Goal: Browse casually

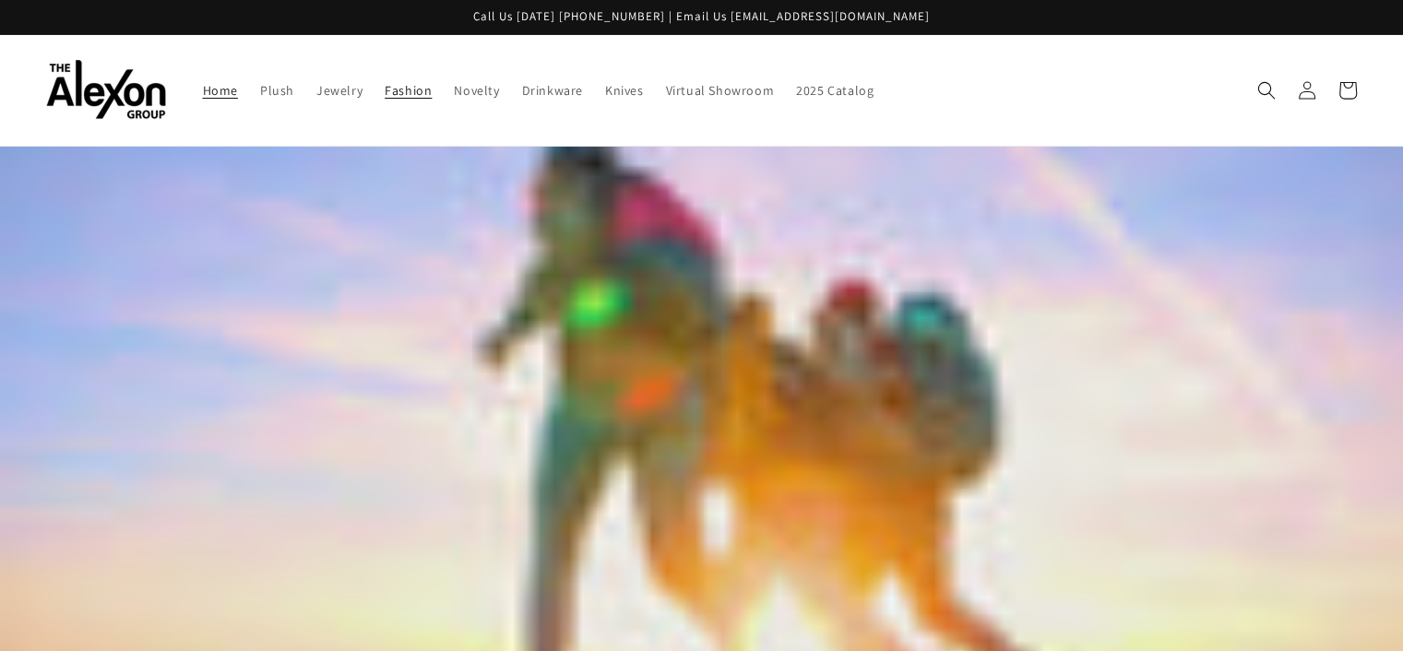
click at [385, 82] on span "Fashion" at bounding box center [408, 90] width 47 height 17
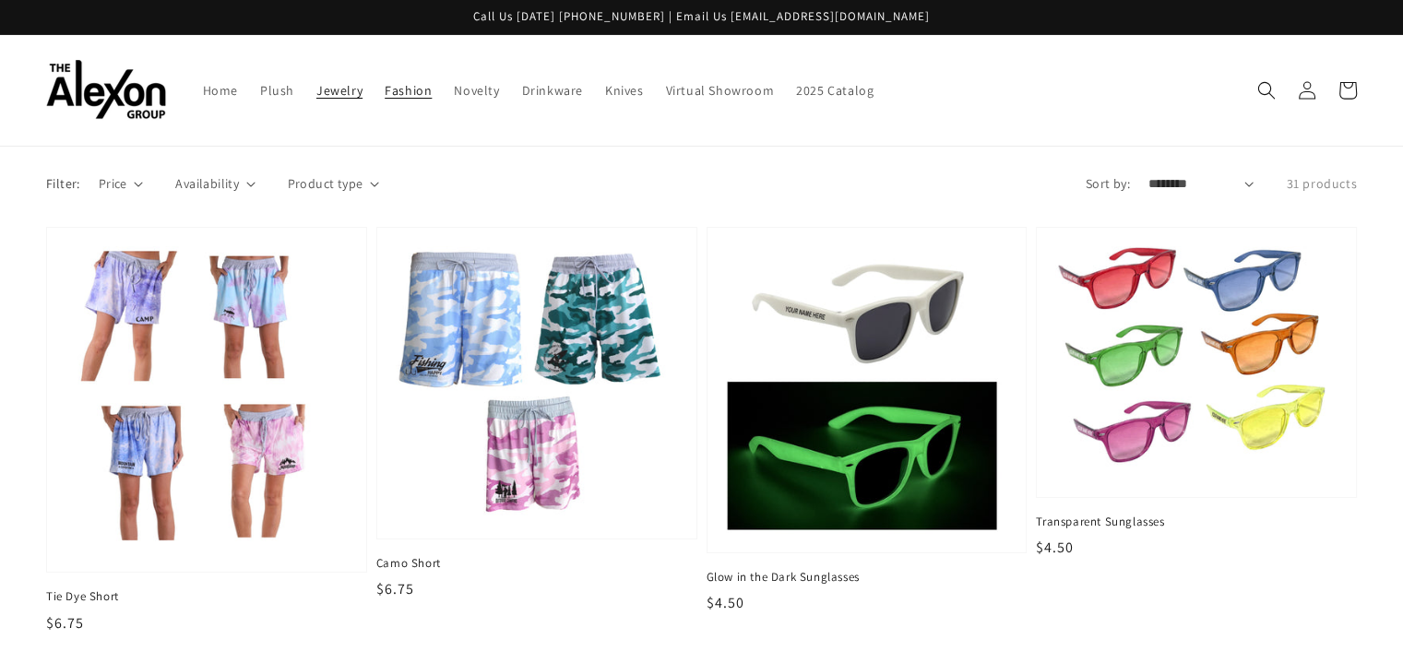
click at [316, 89] on span "Jewelry" at bounding box center [339, 90] width 46 height 17
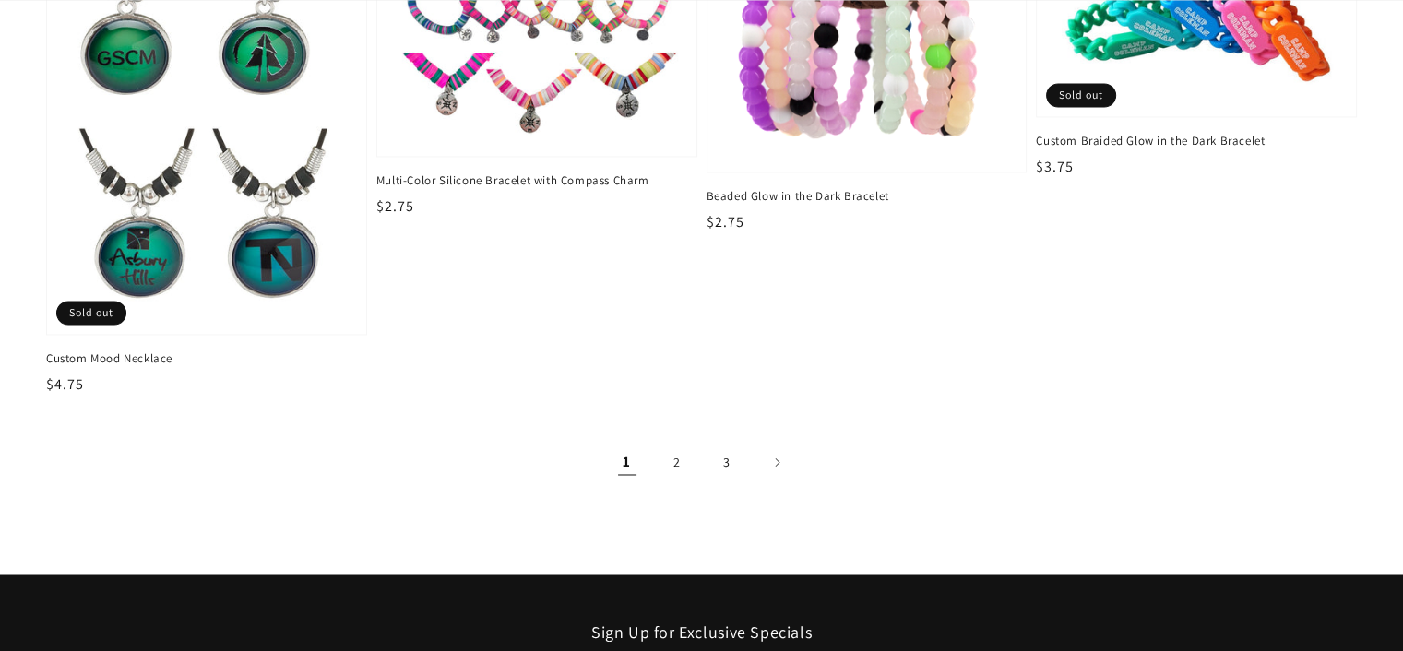
scroll to position [2952, 0]
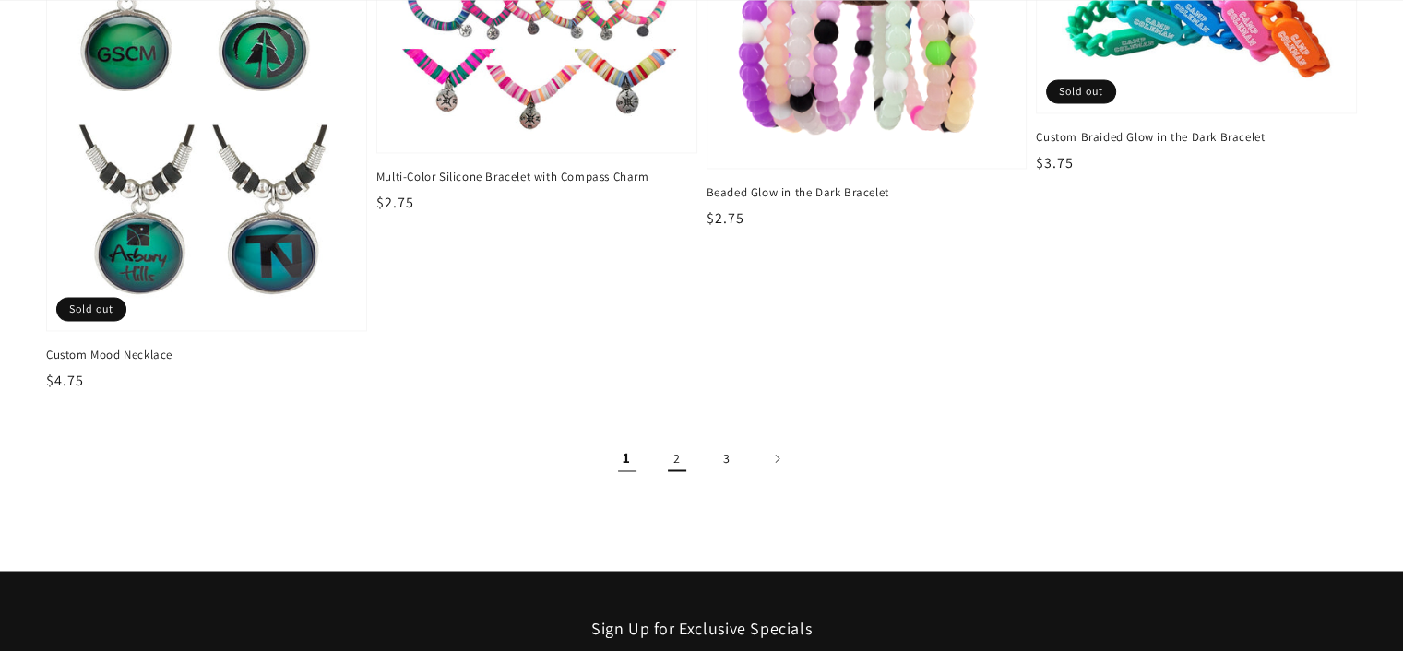
click at [679, 447] on link "2" at bounding box center [677, 458] width 41 height 41
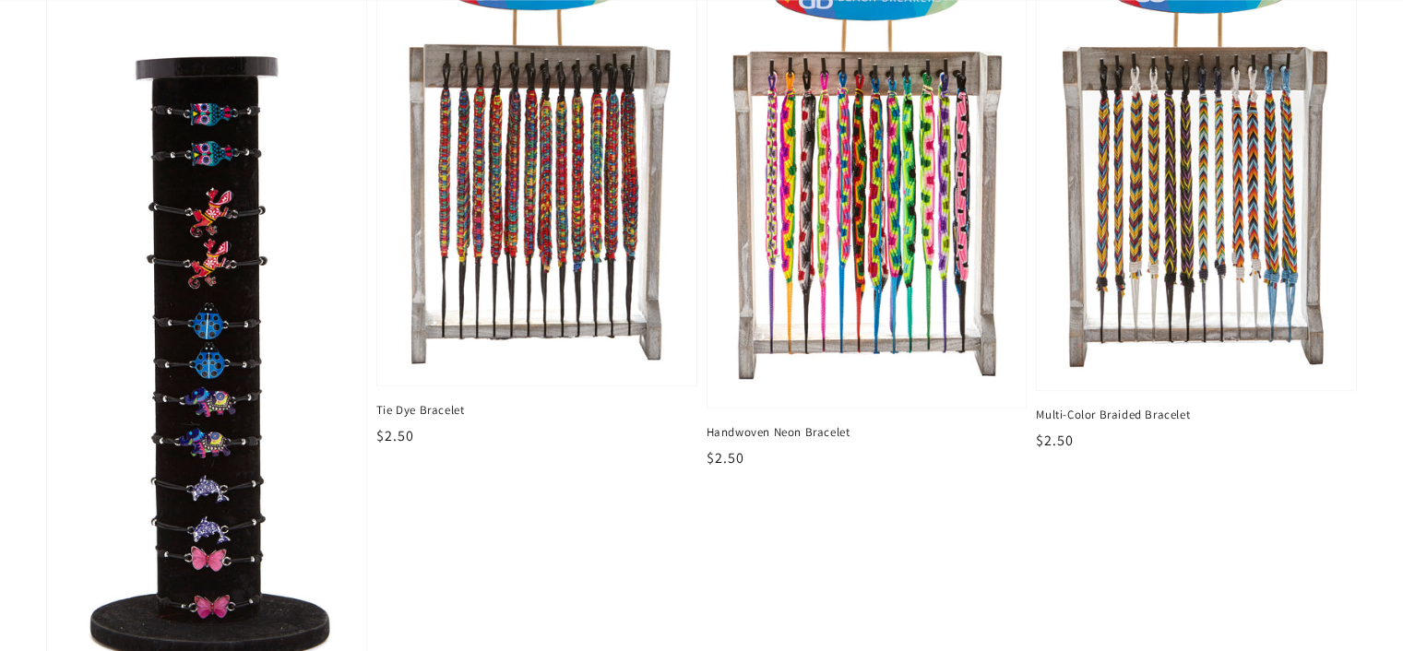
scroll to position [1569, 0]
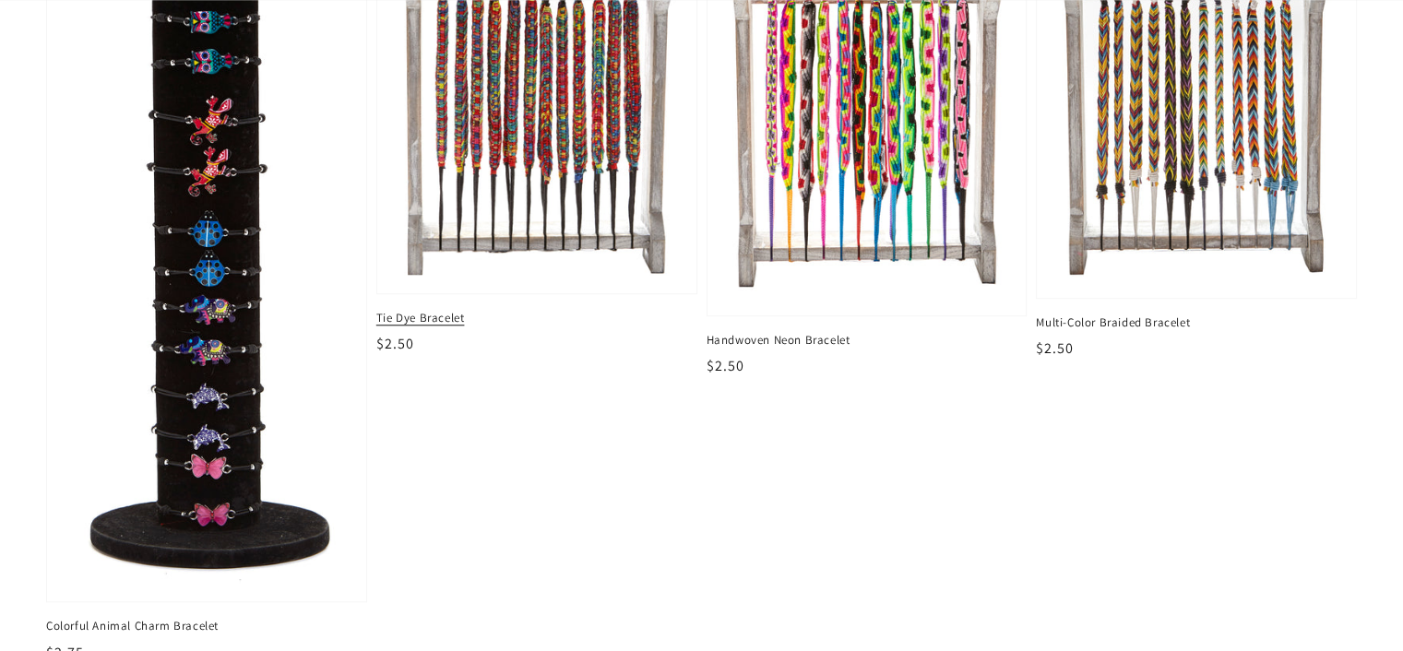
click at [613, 187] on img at bounding box center [536, 72] width 291 height 416
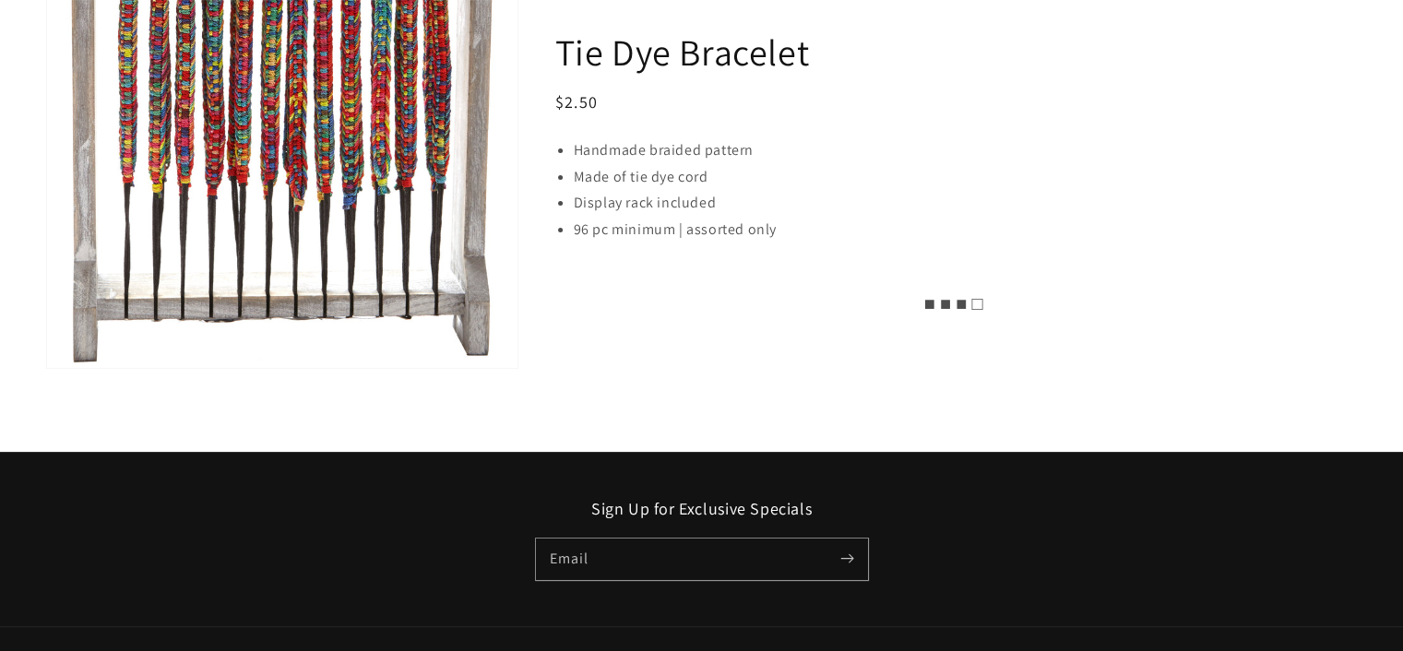
scroll to position [619, 0]
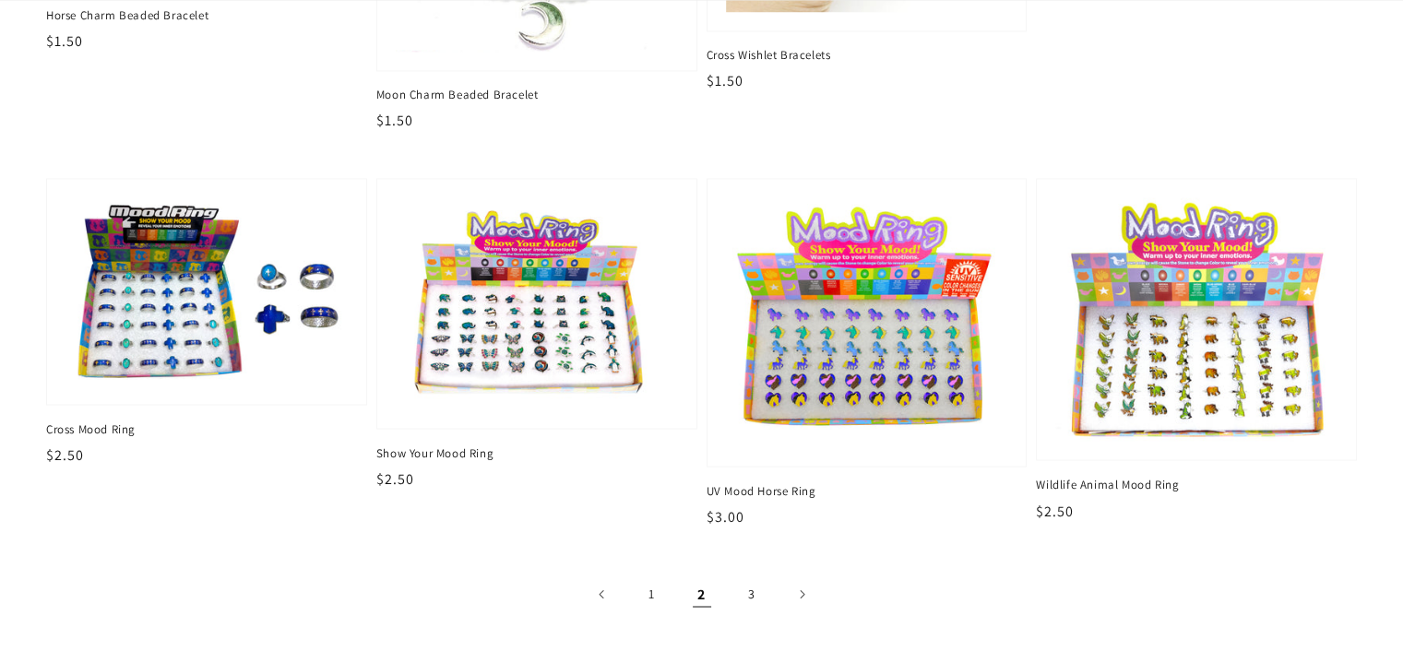
scroll to position [3310, 0]
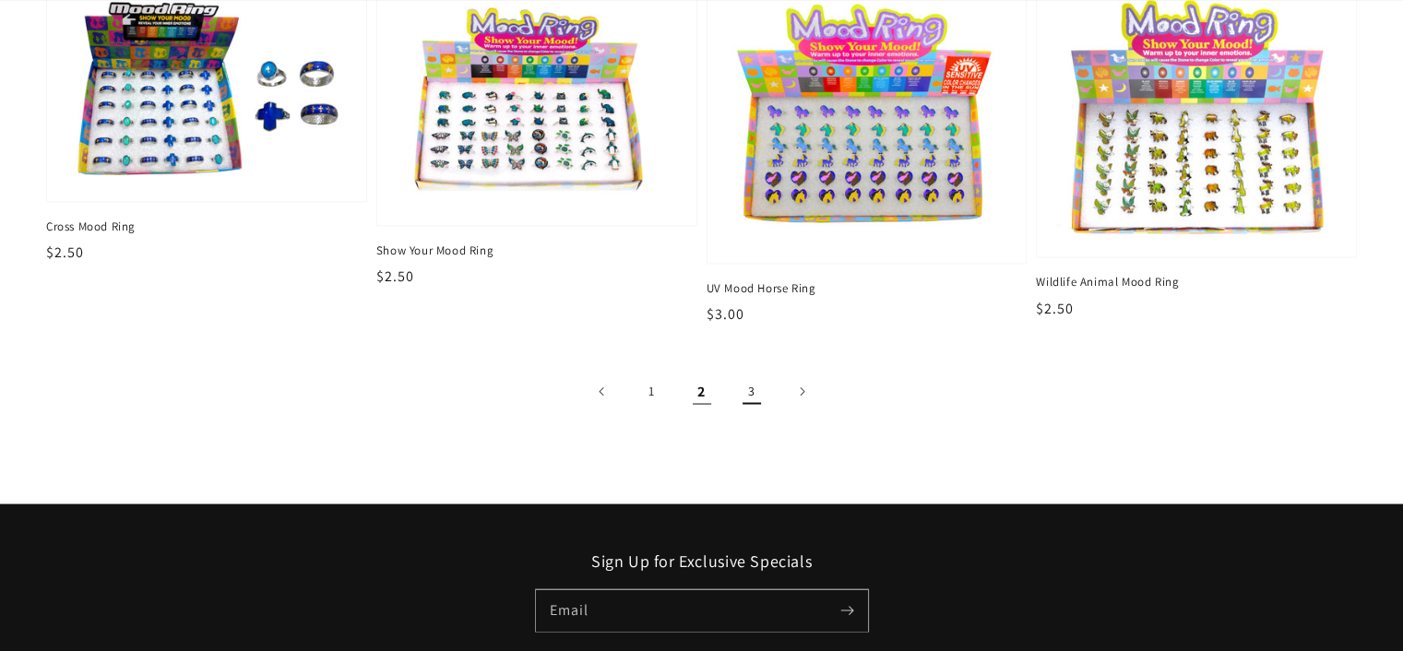
click at [748, 376] on link "3" at bounding box center [752, 391] width 41 height 41
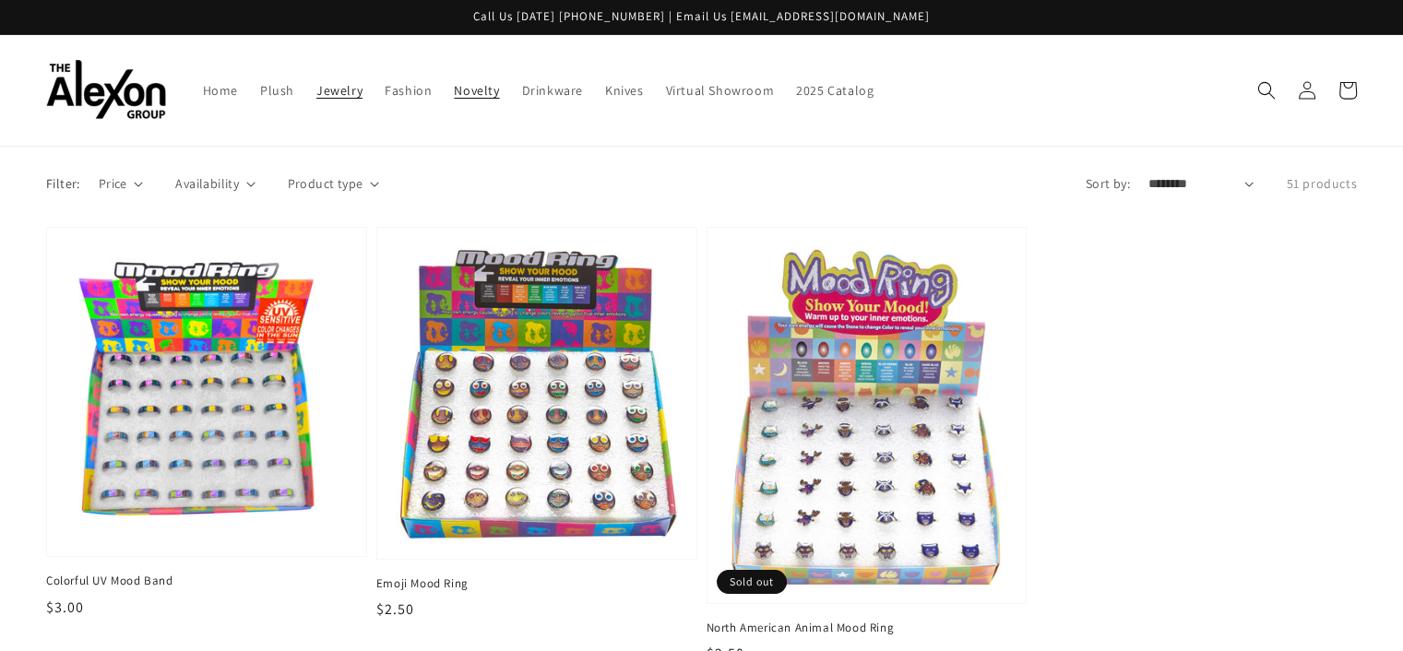
click at [454, 82] on span "Novelty" at bounding box center [476, 90] width 45 height 17
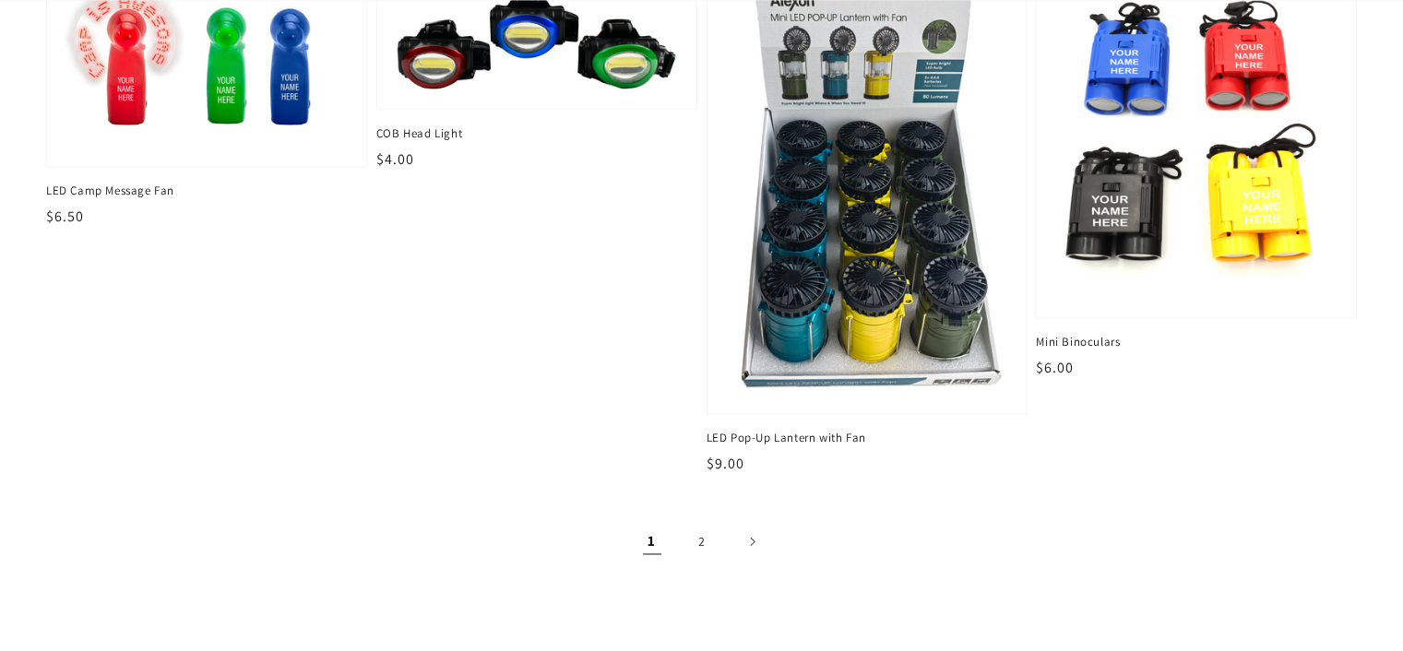
scroll to position [2932, 0]
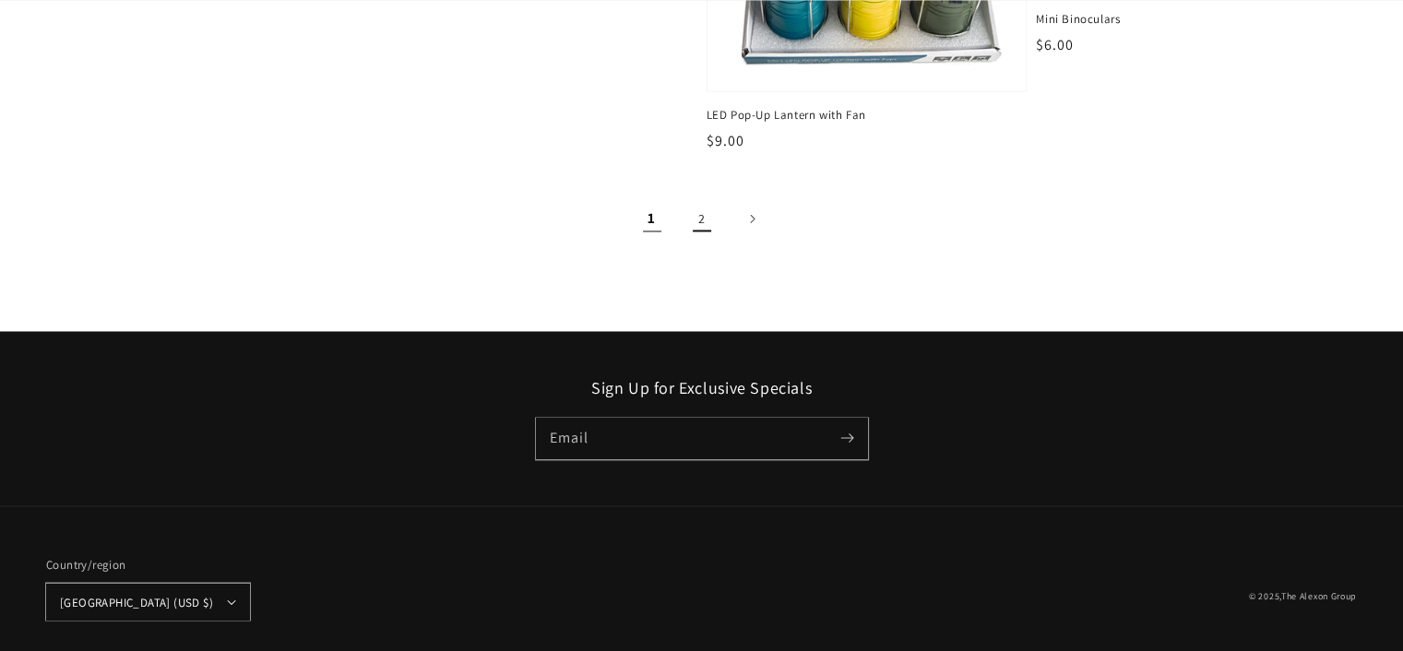
click at [698, 198] on link "2" at bounding box center [702, 218] width 41 height 41
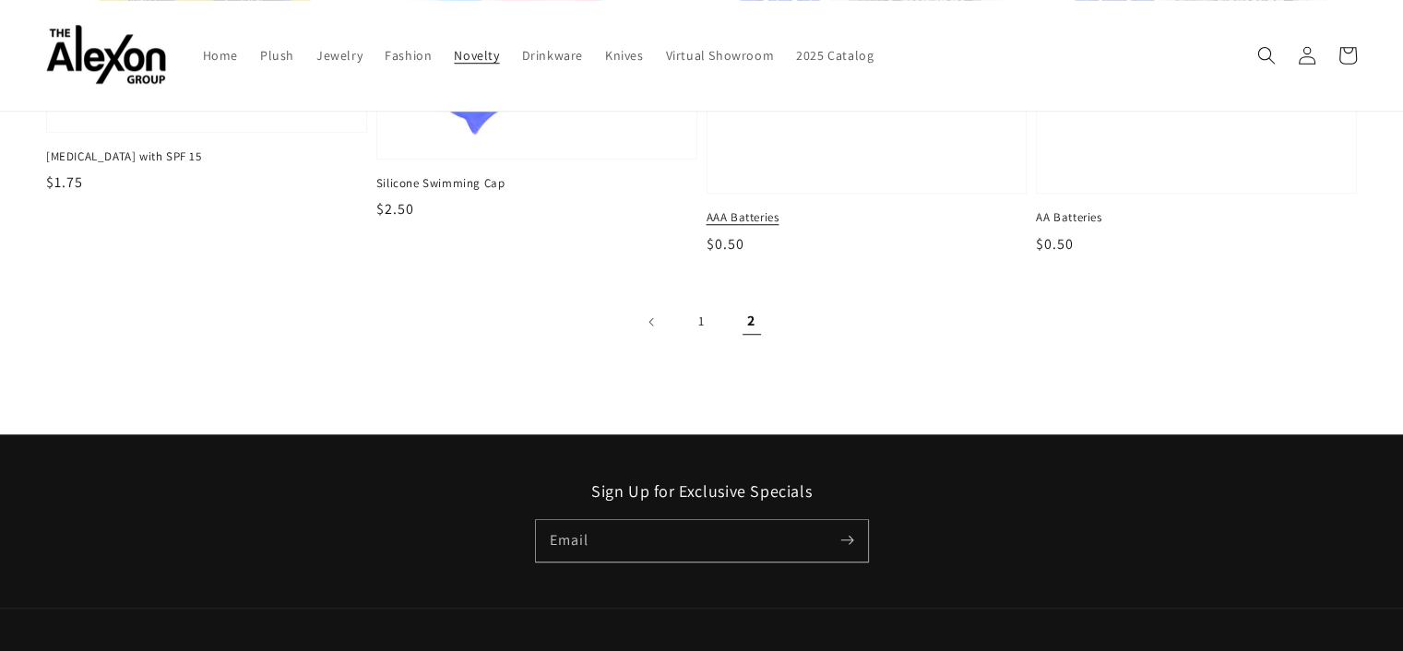
scroll to position [1095, 0]
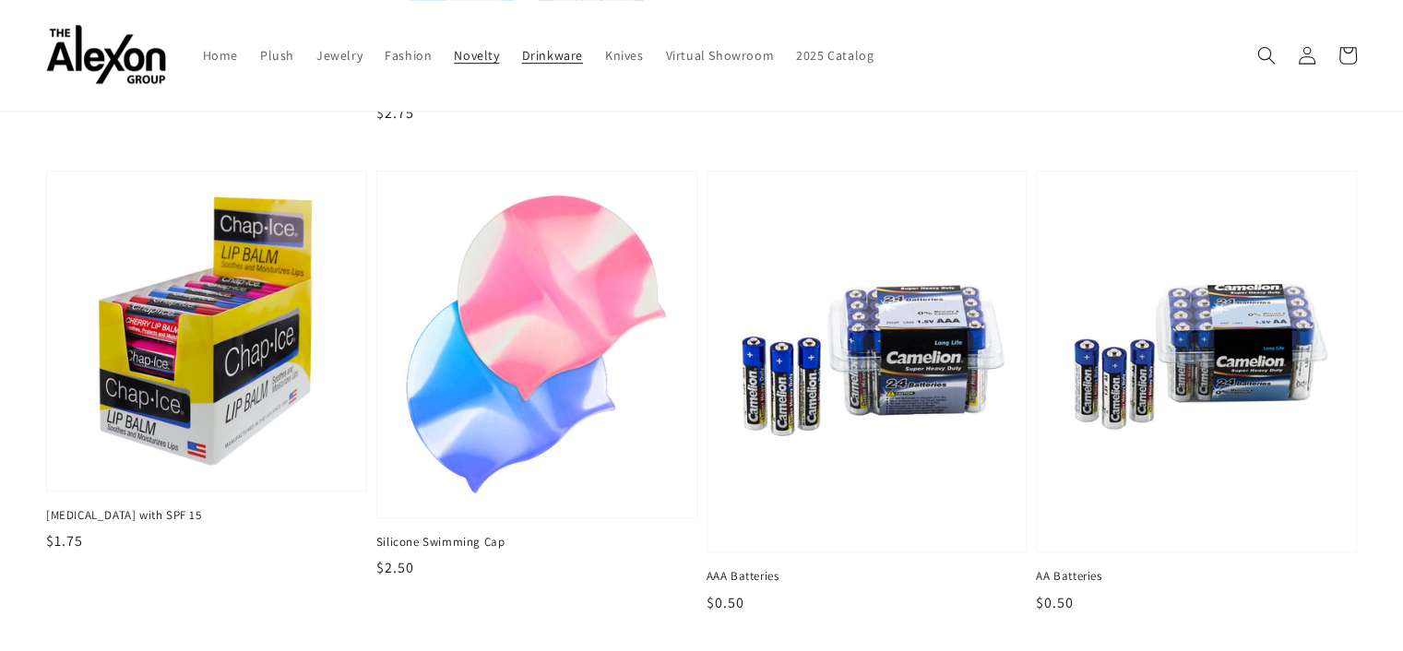
click at [522, 48] on span "Drinkware" at bounding box center [552, 55] width 61 height 17
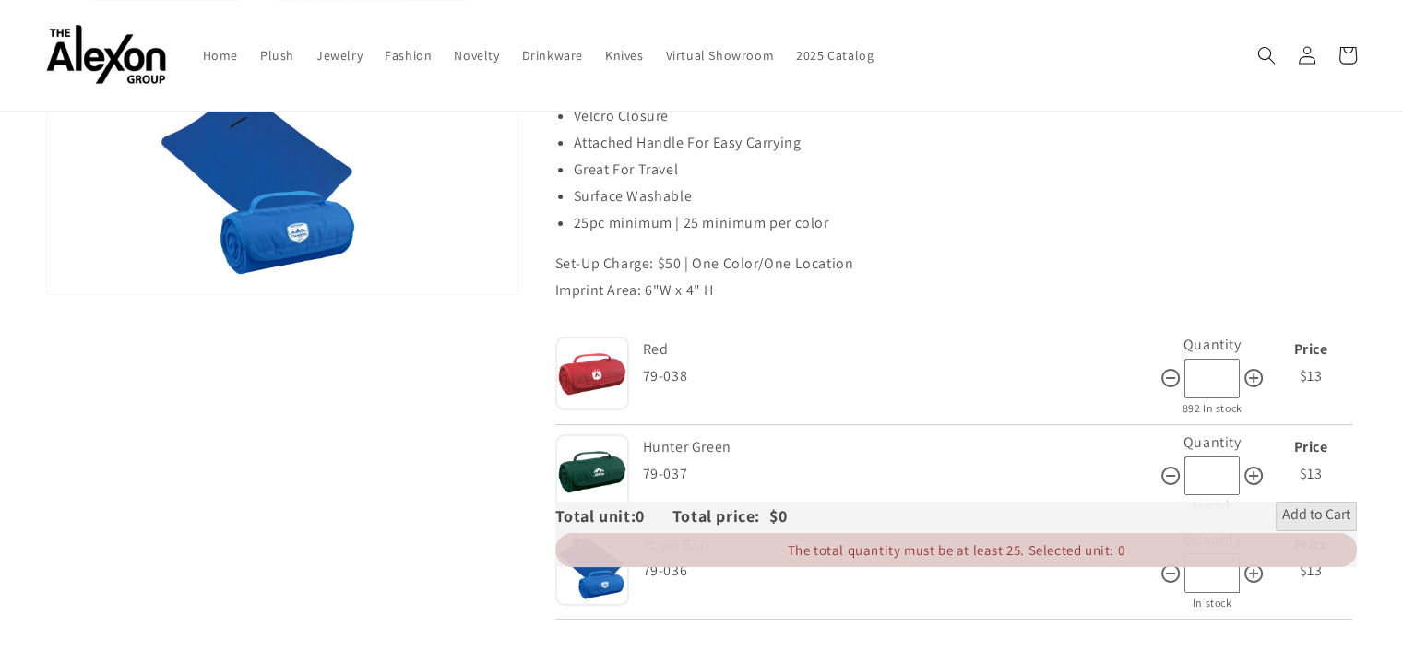
scroll to position [92, 0]
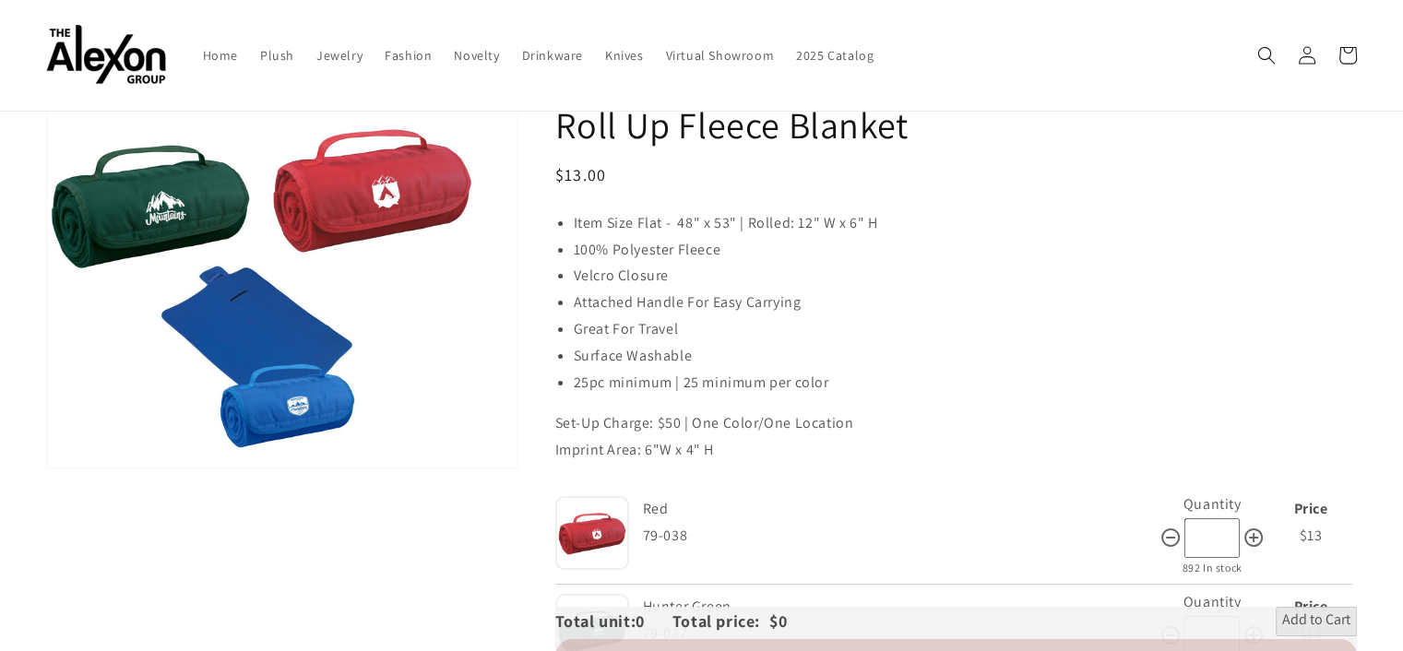
click at [236, 463] on div "Skip to product information Open media 1 in gallery view 1 / of 1" at bounding box center [282, 485] width 472 height 769
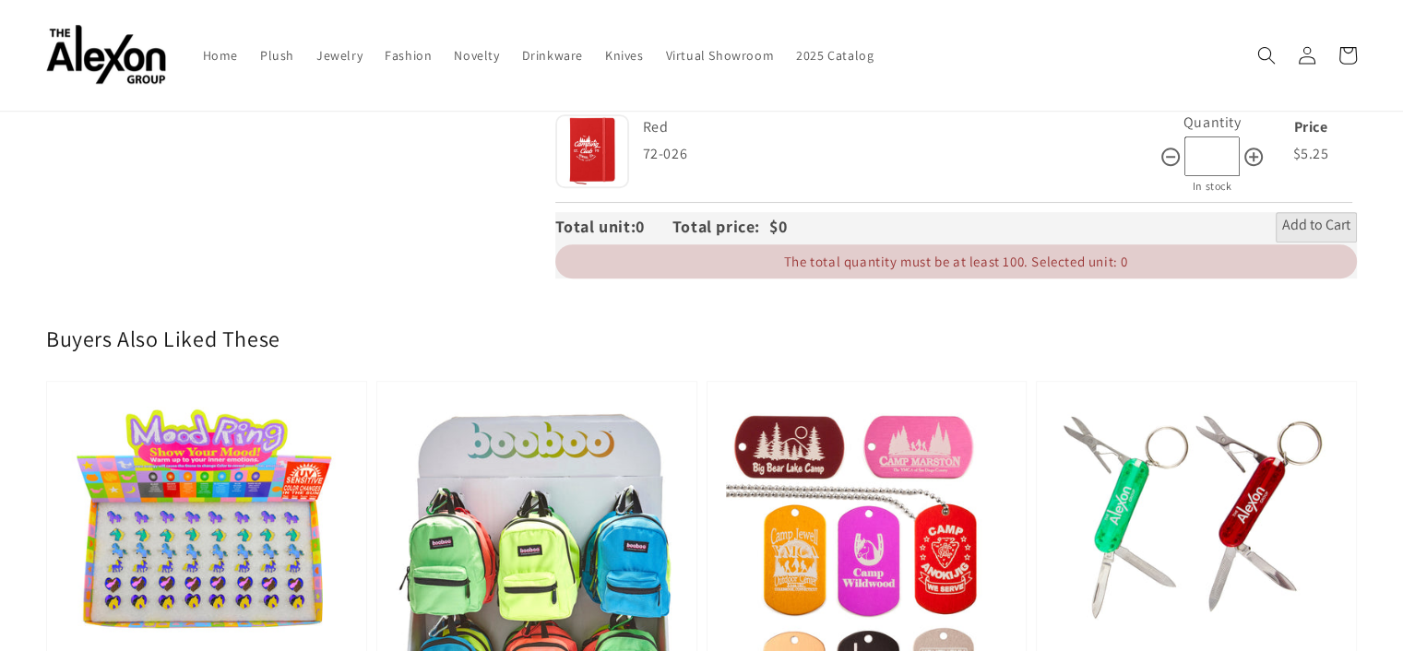
scroll to position [554, 0]
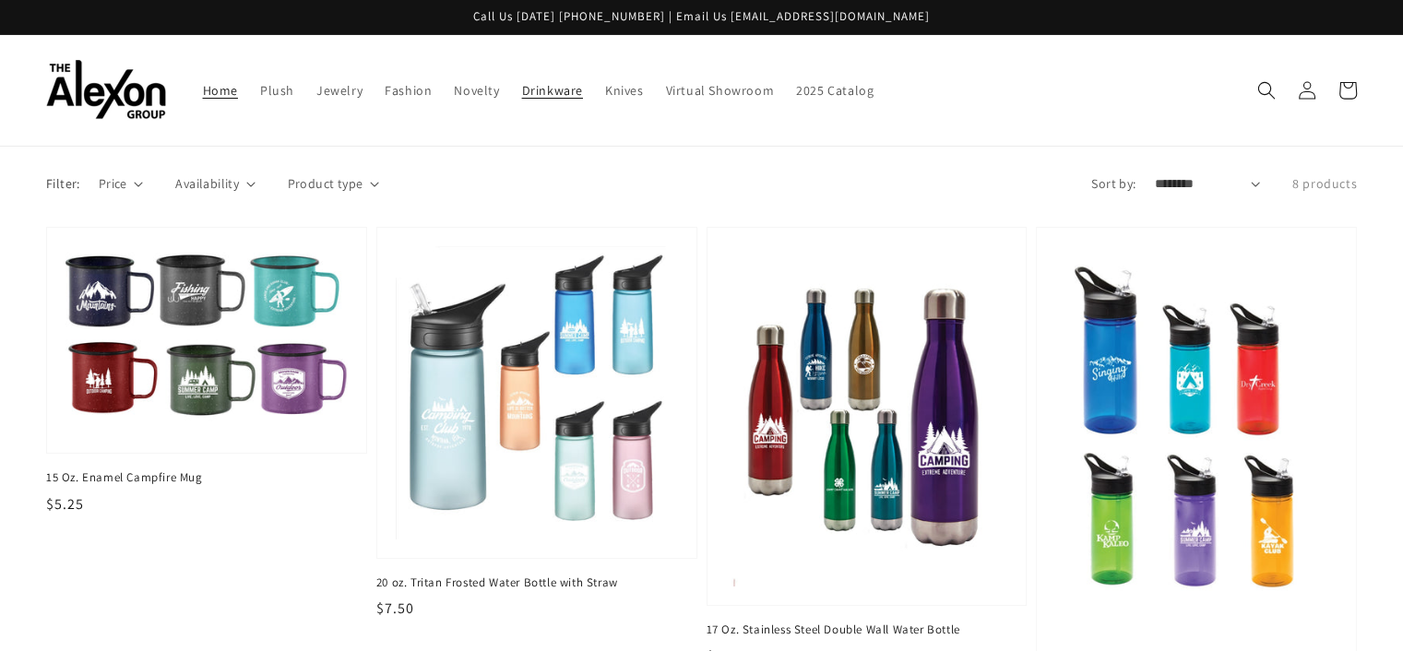
click at [203, 82] on span "Home" at bounding box center [220, 90] width 35 height 17
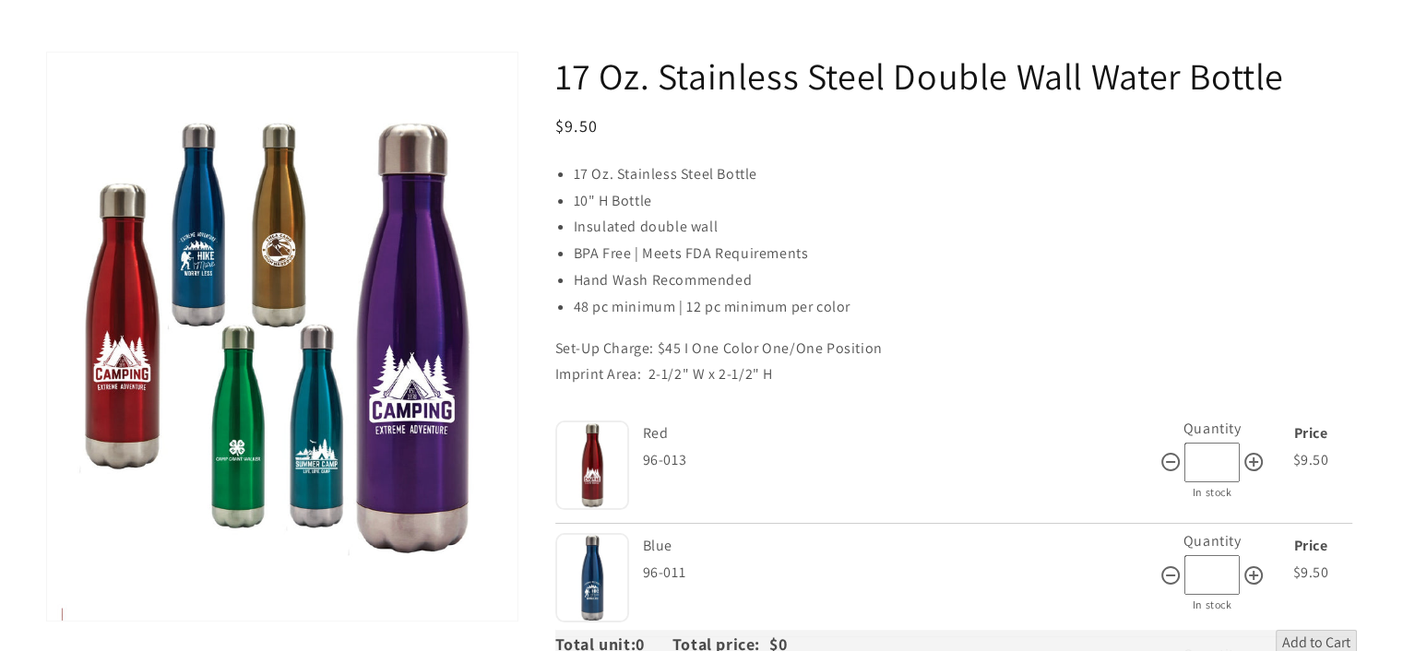
scroll to position [185, 0]
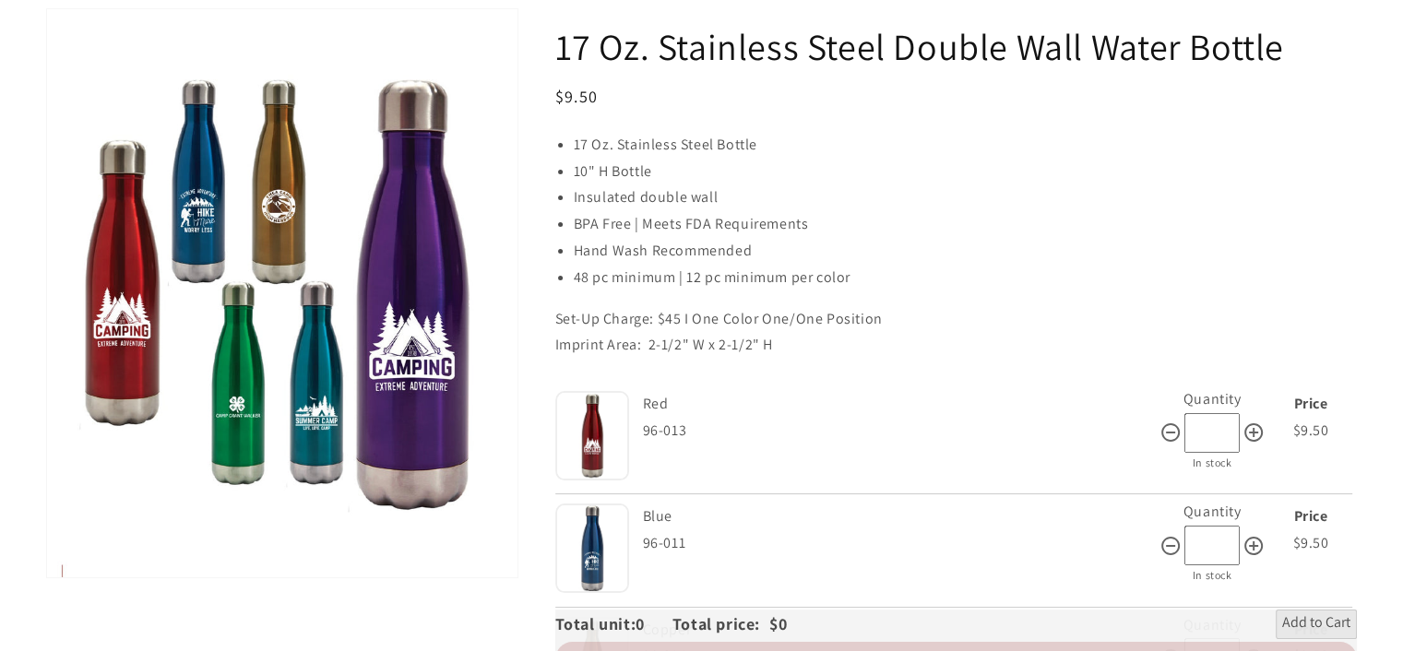
click at [240, 601] on div "Skip to product information Open media 1 in gallery view 1 / of 1" at bounding box center [282, 571] width 472 height 1126
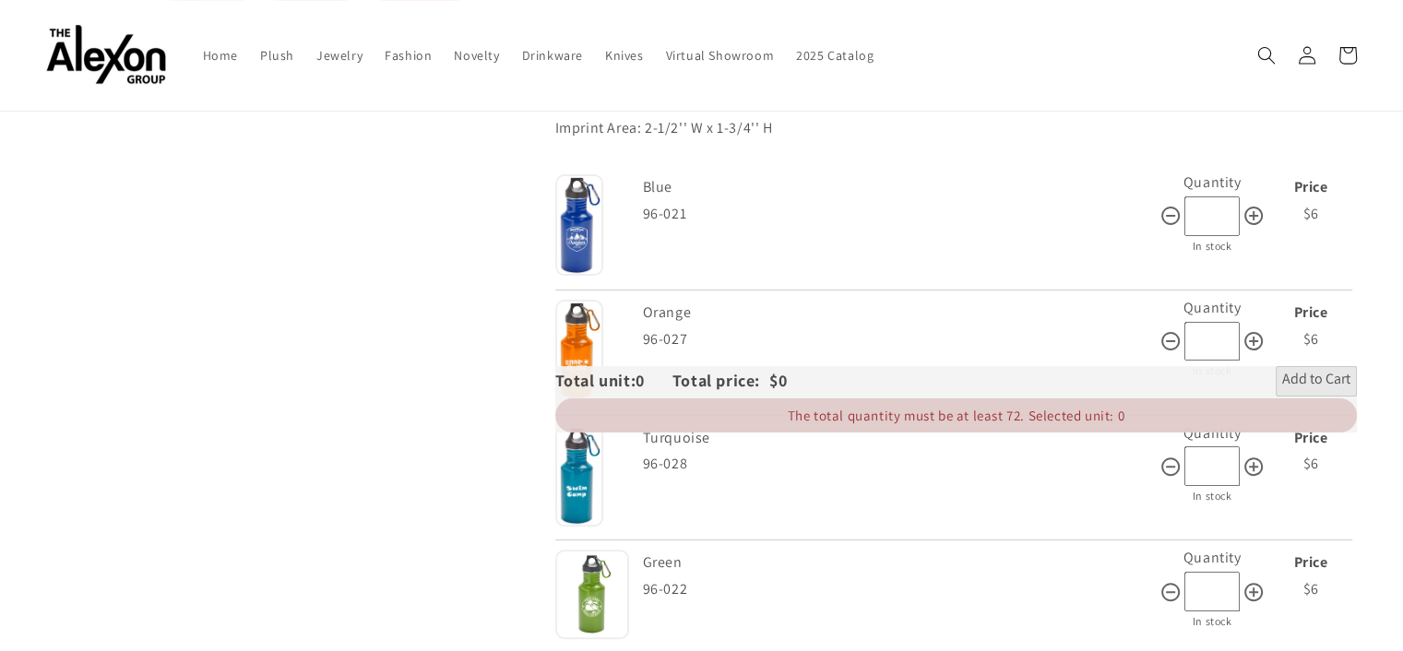
scroll to position [185, 0]
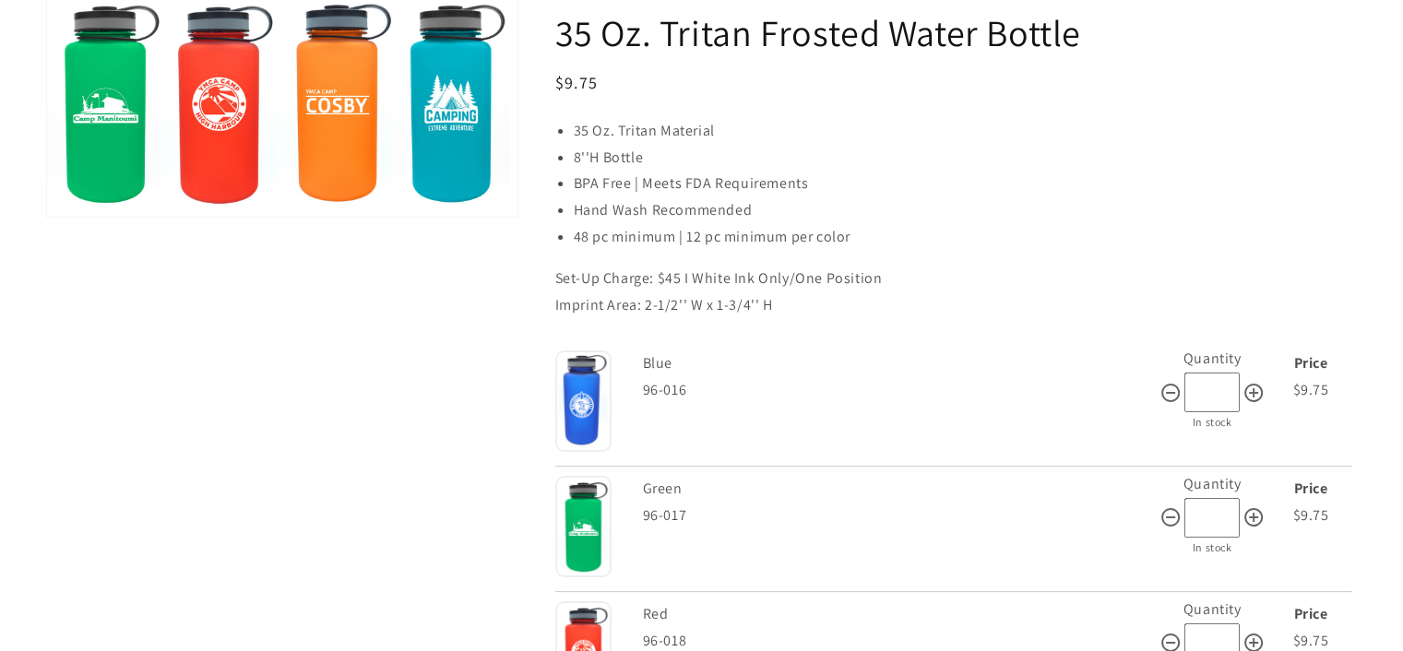
scroll to position [277, 0]
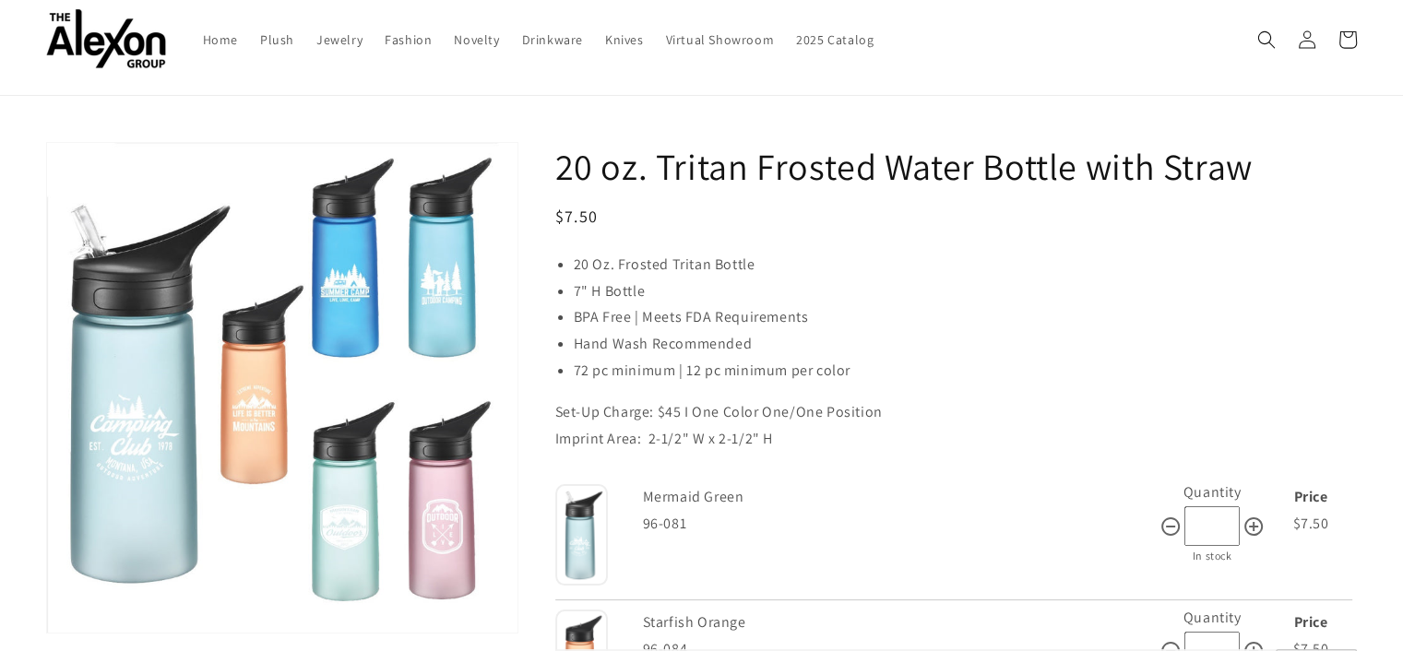
scroll to position [92, 0]
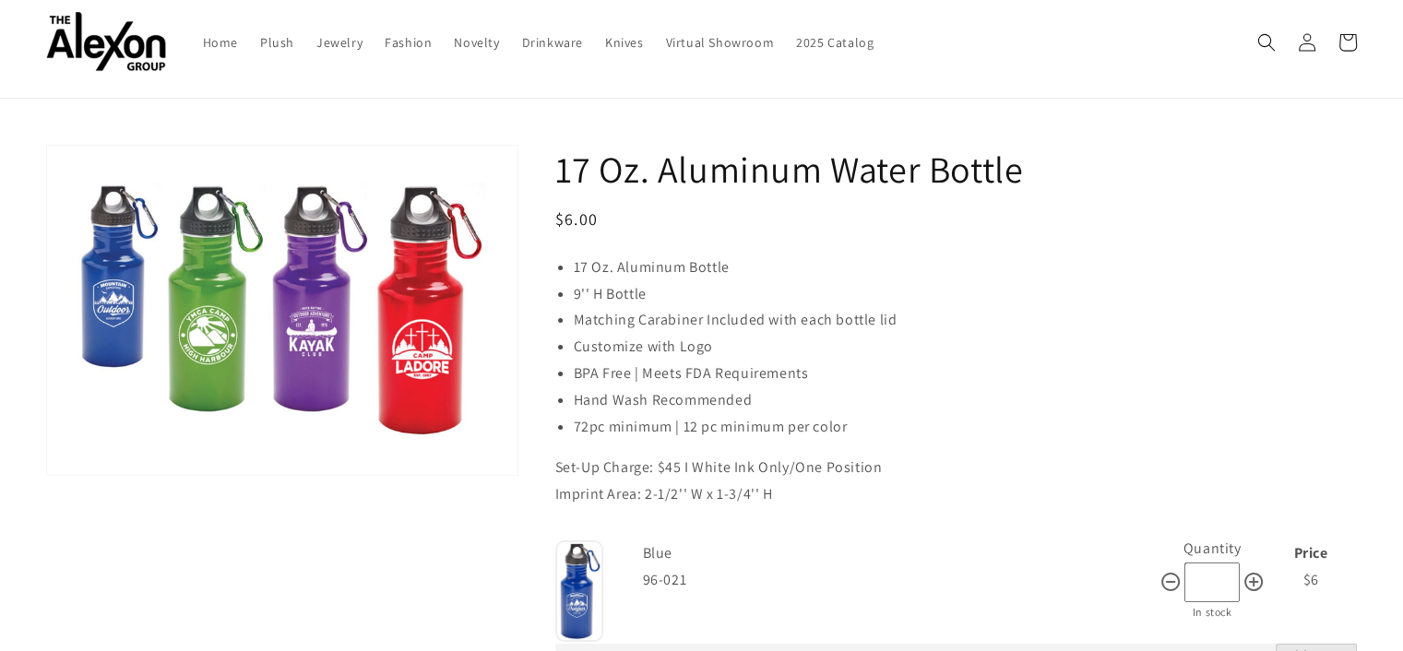
scroll to position [92, 0]
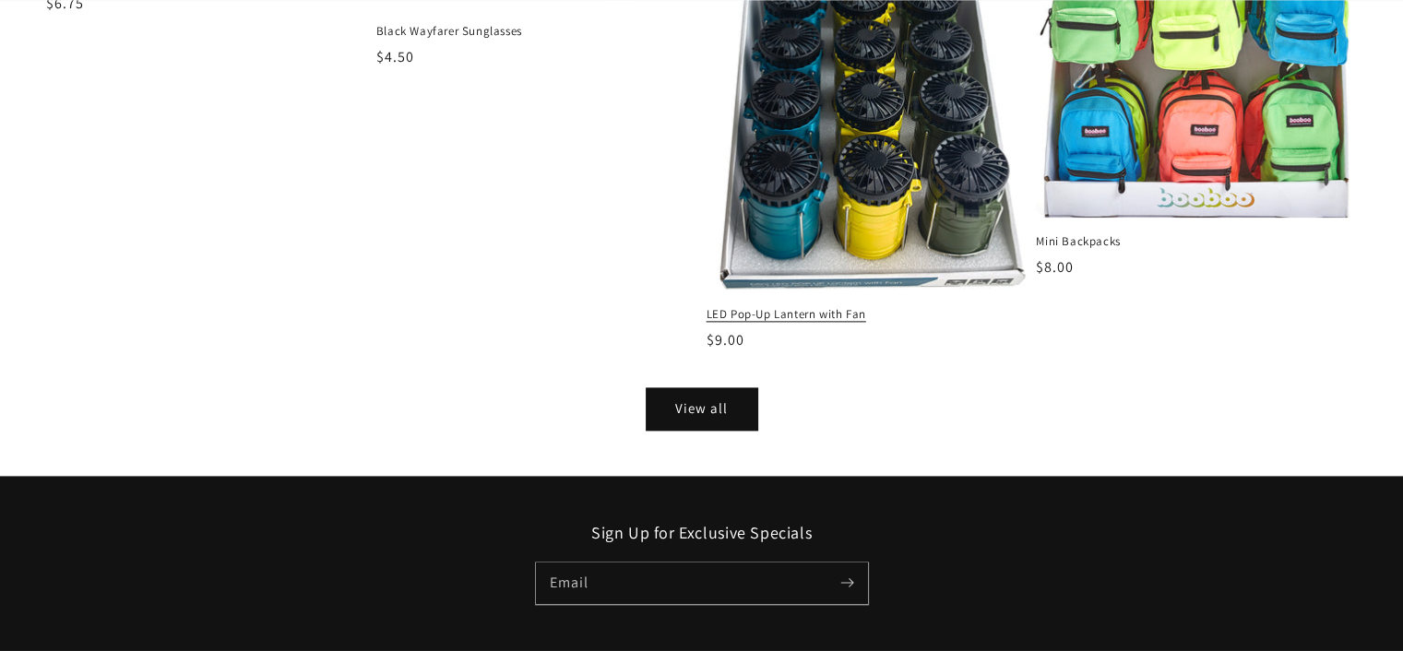
scroll to position [2399, 0]
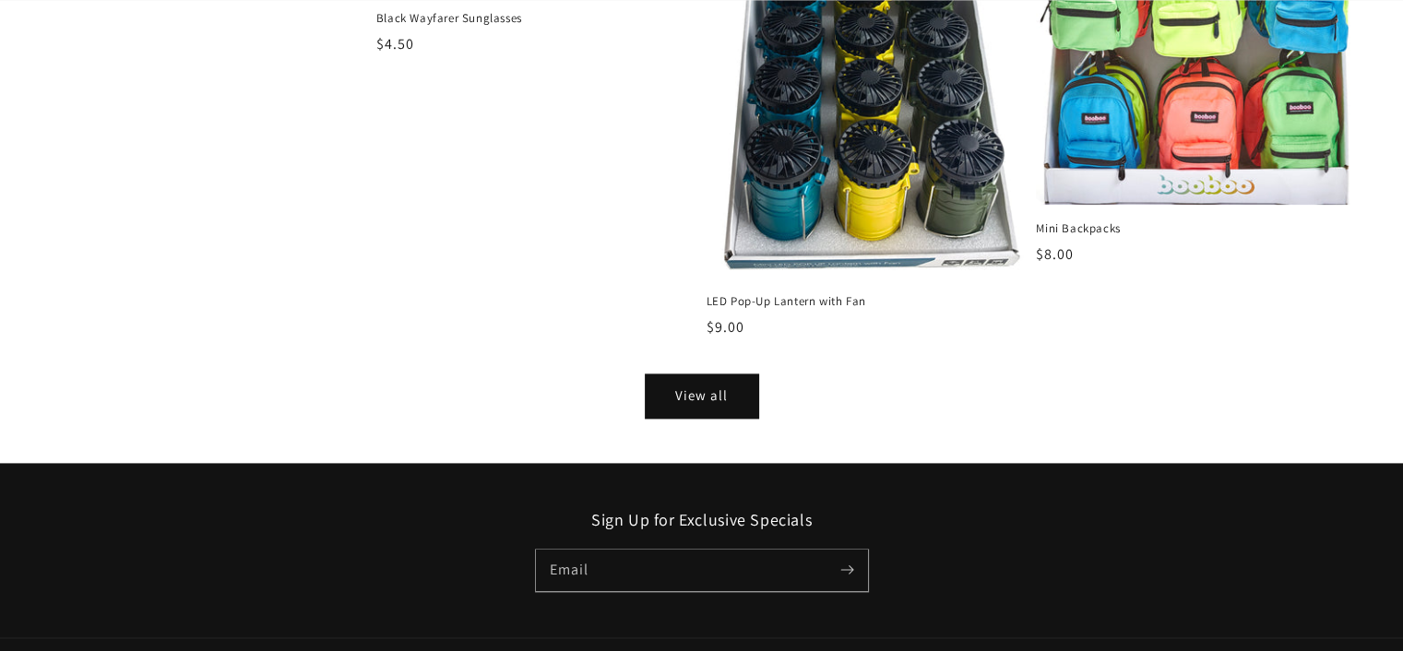
click at [707, 389] on link "View all" at bounding box center [702, 397] width 111 height 42
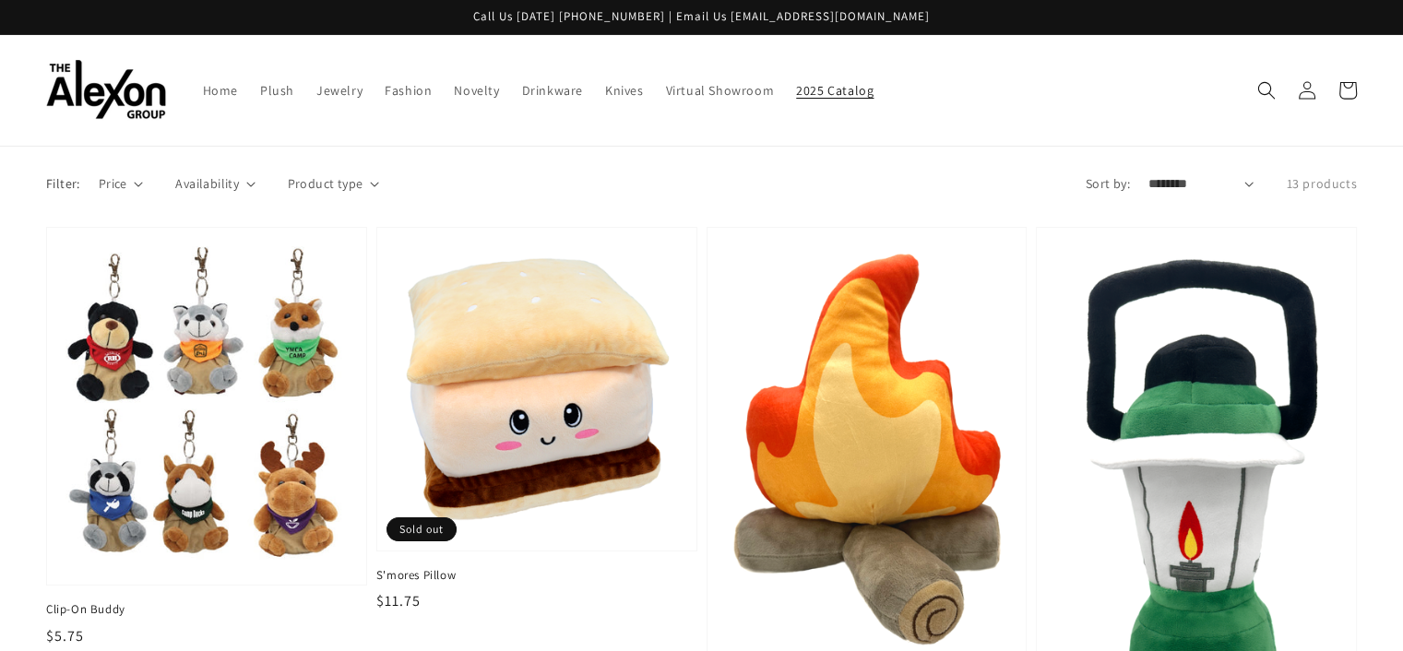
click at [796, 83] on span "2025 Catalog" at bounding box center [835, 90] width 78 height 17
